Goal: Find specific page/section: Find specific page/section

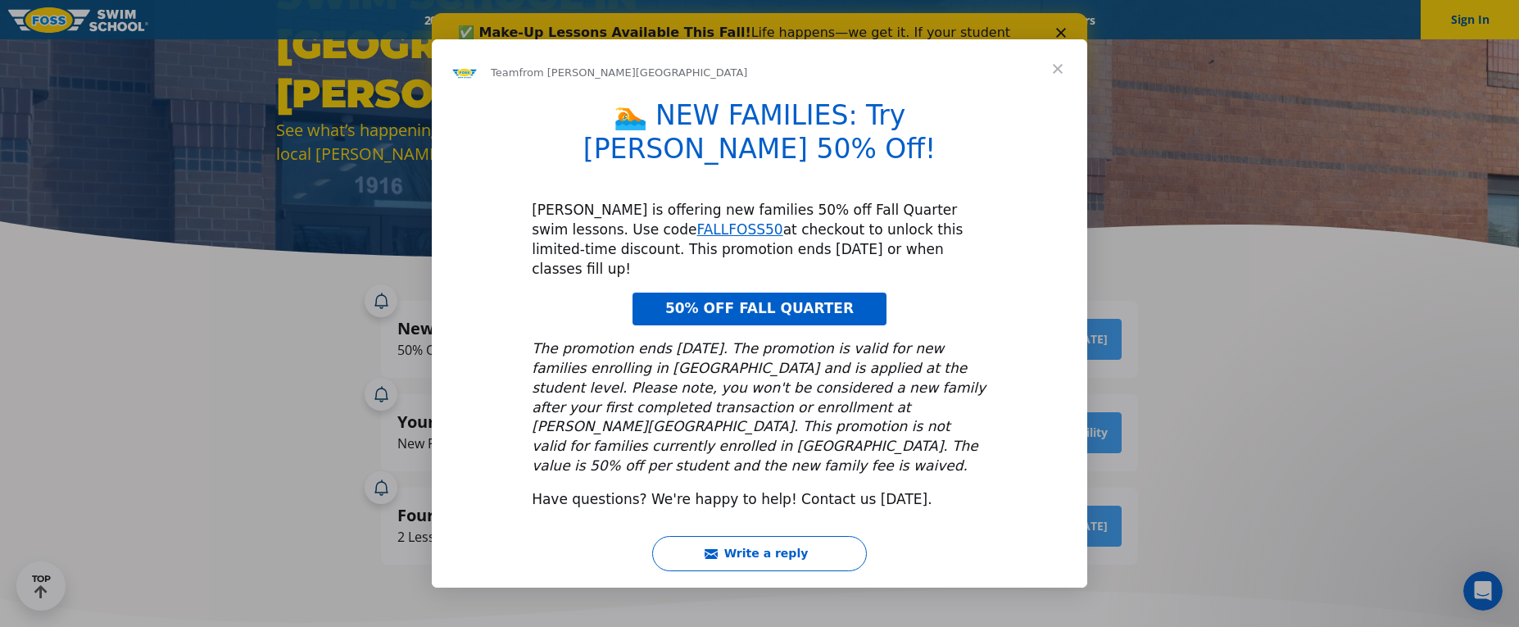
click at [1054, 98] on span "Close" at bounding box center [1057, 68] width 59 height 59
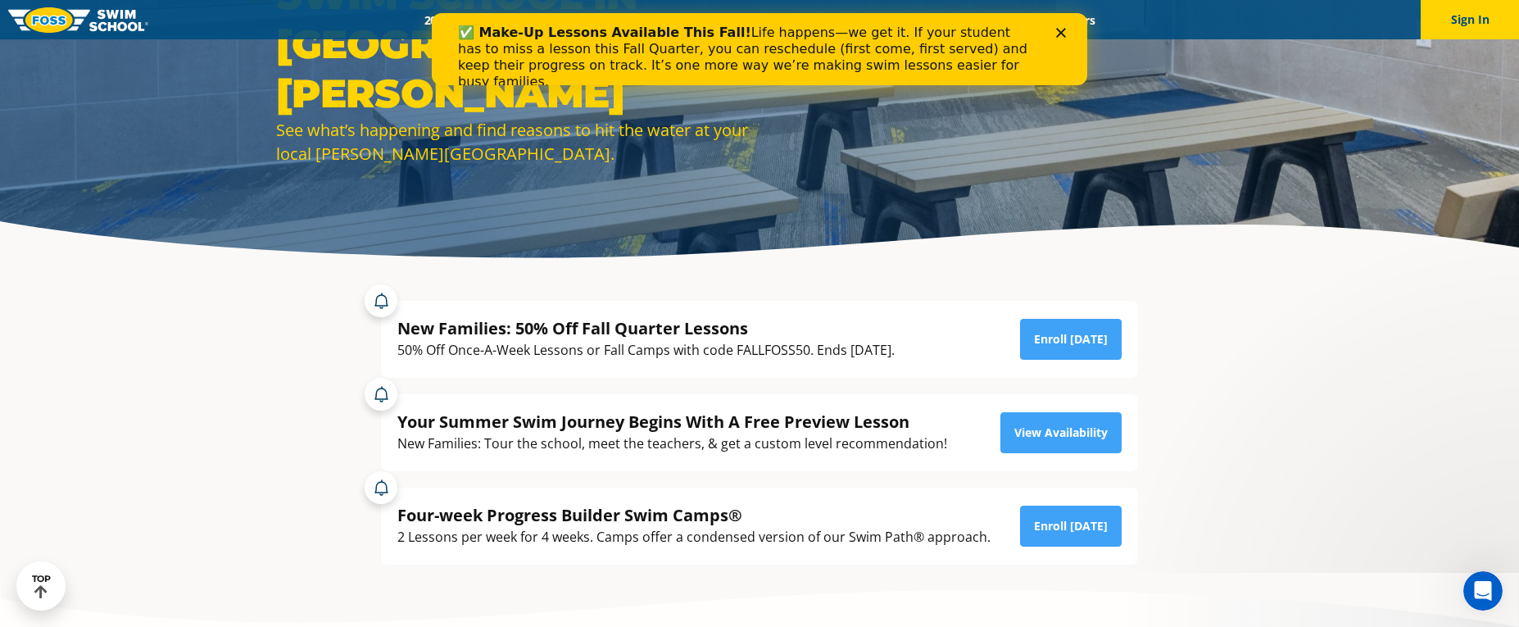
click at [1058, 33] on icon "Close" at bounding box center [1061, 33] width 10 height 10
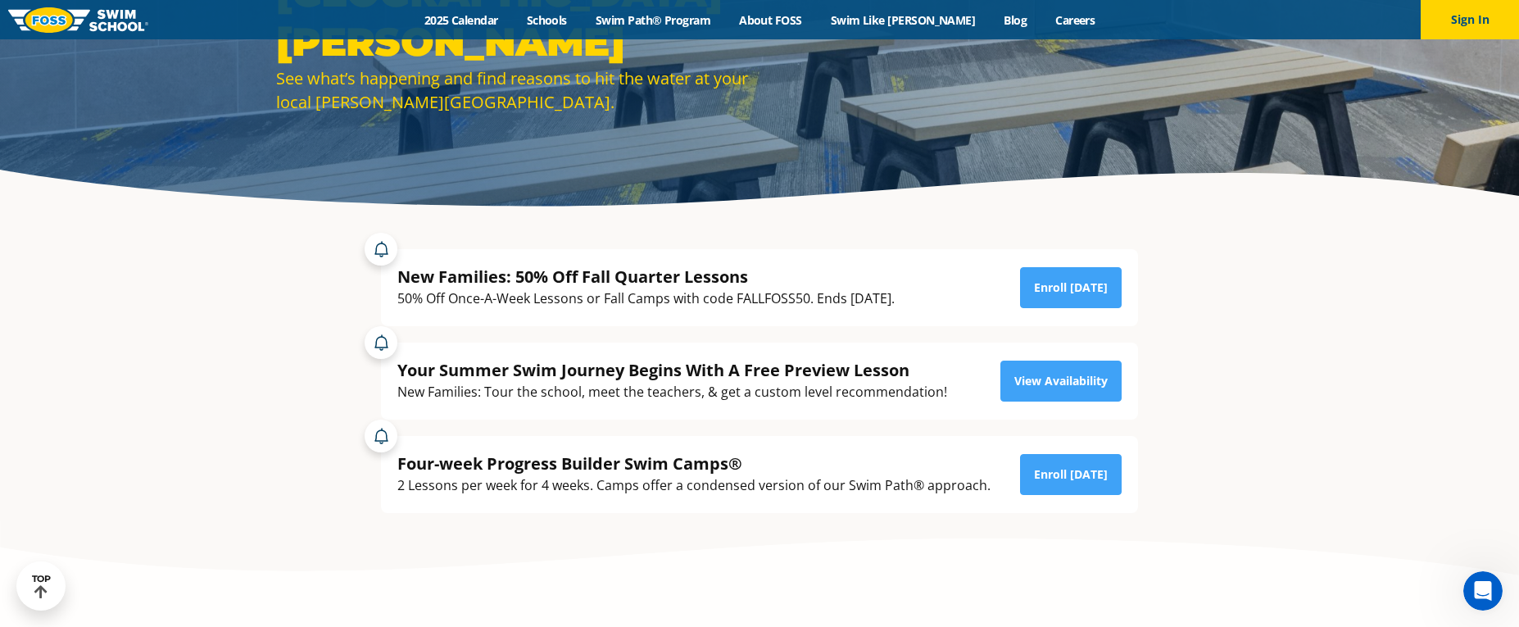
scroll to position [164, 0]
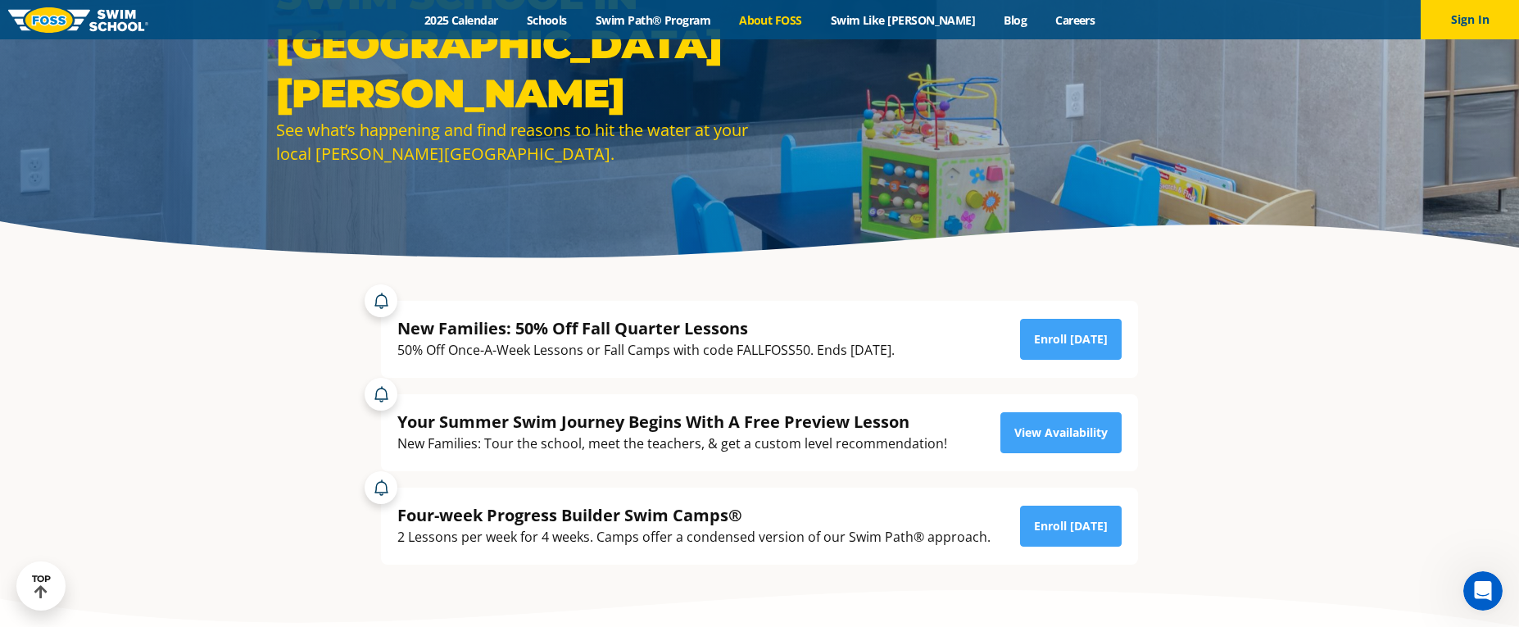
click at [787, 20] on link "About FOSS" at bounding box center [771, 20] width 92 height 16
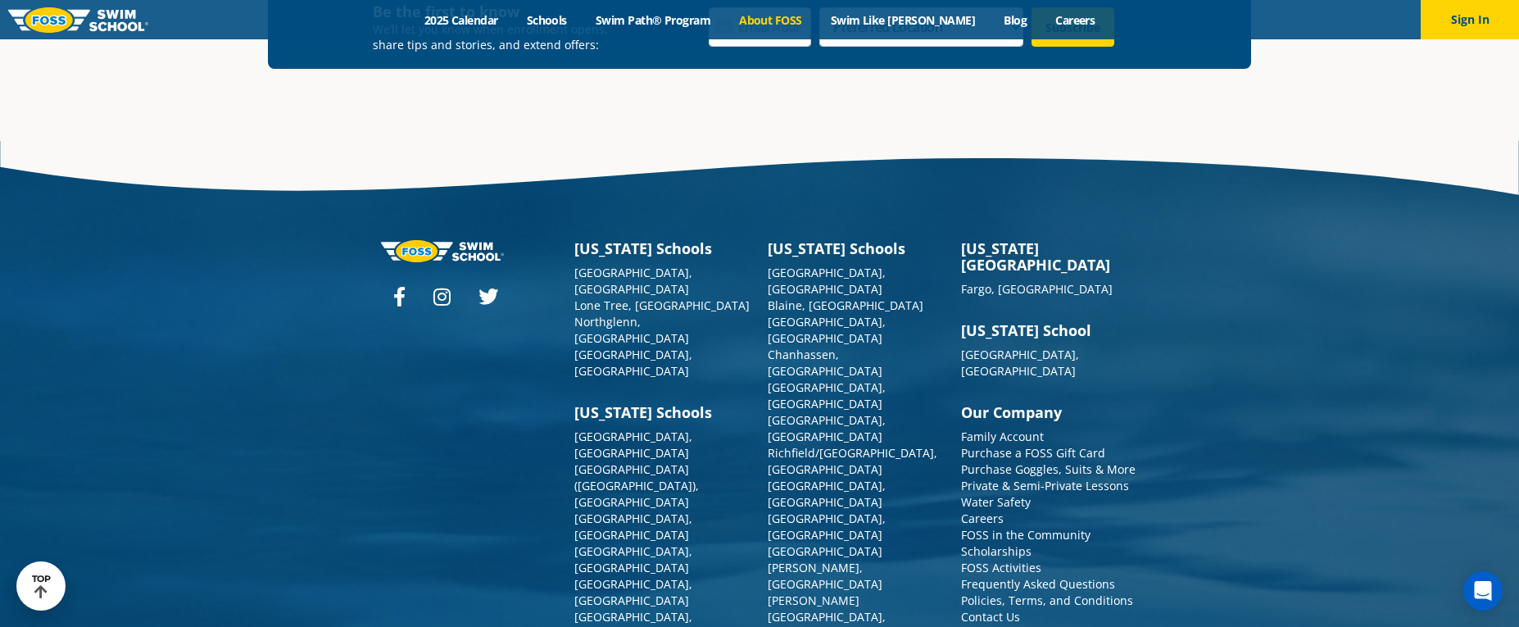
scroll to position [4399, 0]
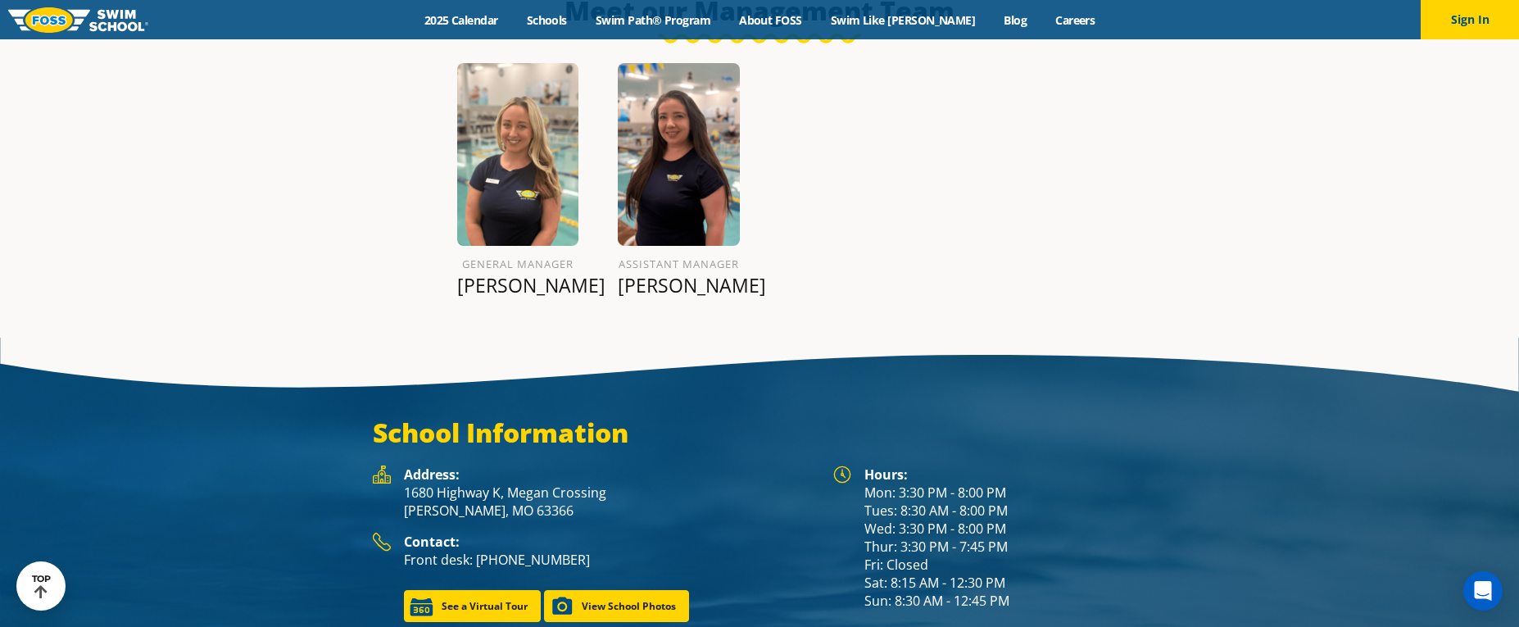
scroll to position [1943, 0]
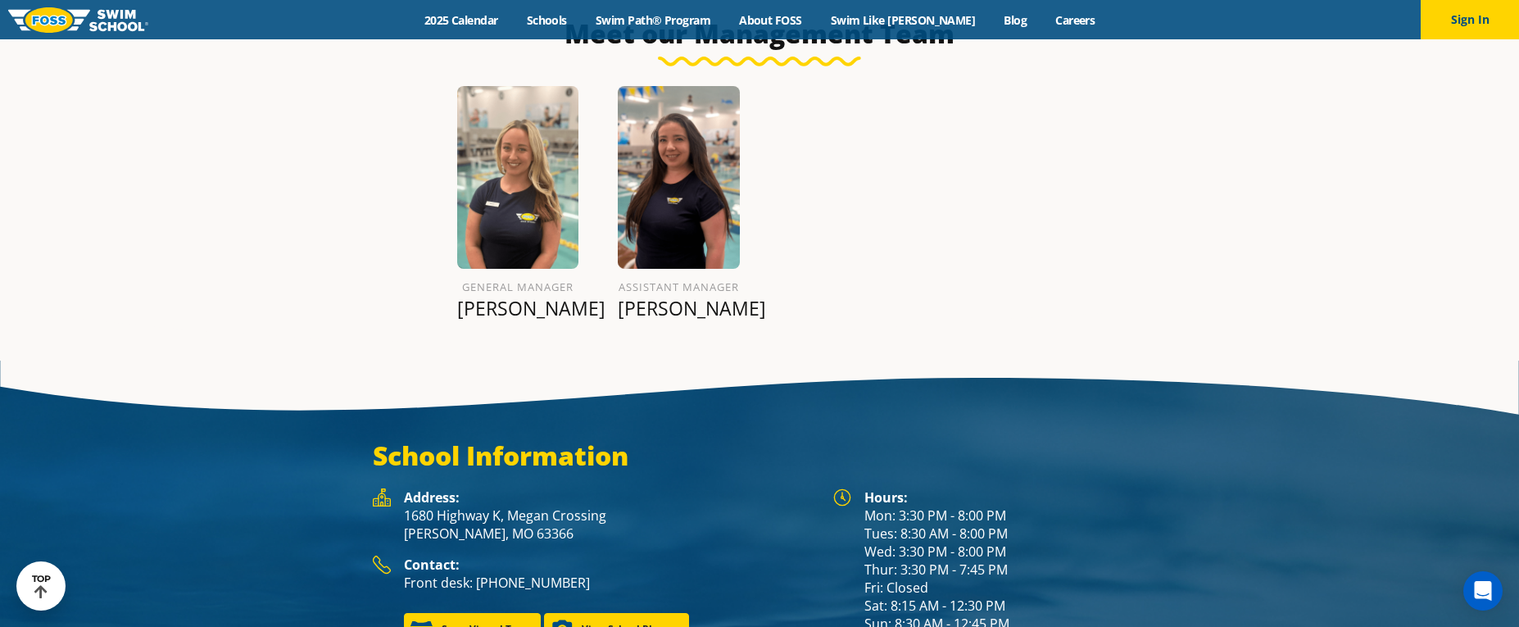
click at [383, 488] on img at bounding box center [382, 497] width 18 height 18
click at [447, 513] on p "1680 Highway K, Megan Crossing O'Fallon, MO 63366" at bounding box center [610, 524] width 413 height 36
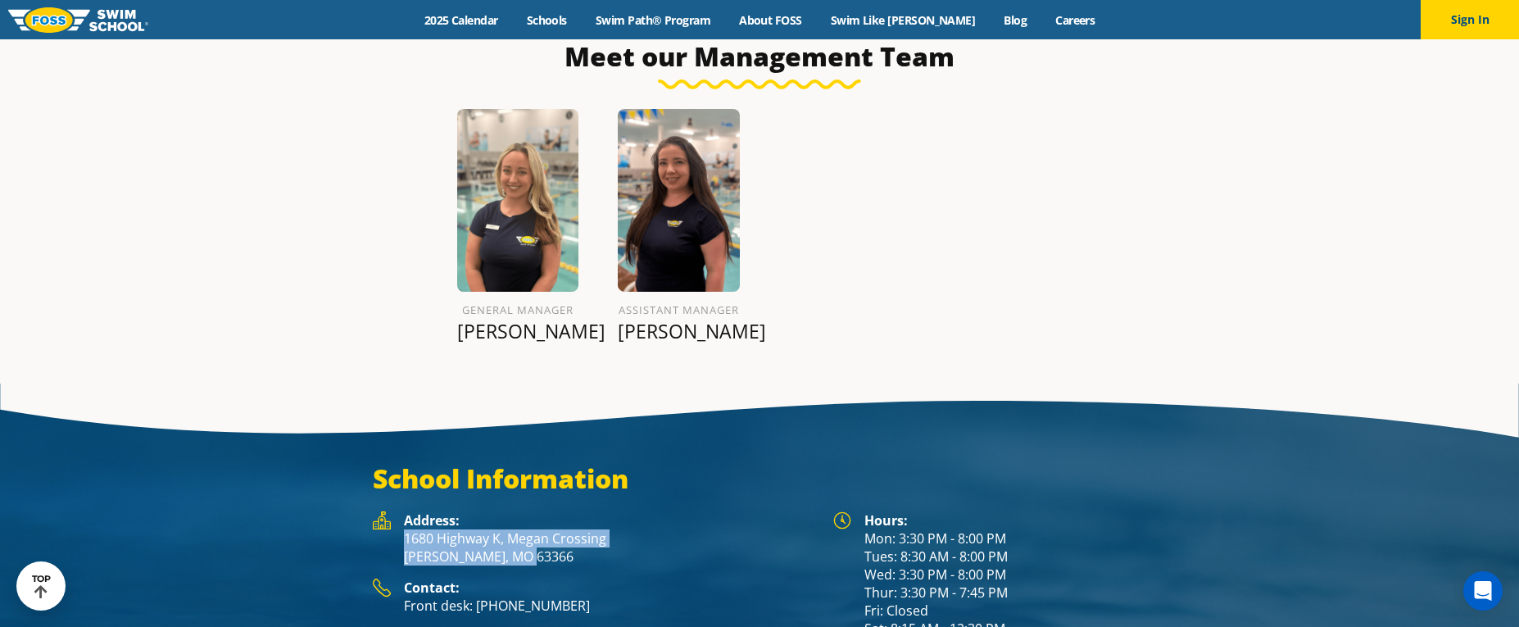
drag, startPoint x: 546, startPoint y: 506, endPoint x: 396, endPoint y: 494, distance: 150.4
click at [396, 511] on div "Address: 1680 Highway K, Megan Crossing O'Fallon, MO 63366" at bounding box center [595, 544] width 444 height 67
